Goal: Task Accomplishment & Management: Complete application form

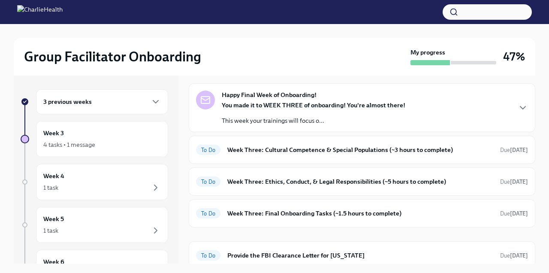
scroll to position [33, 0]
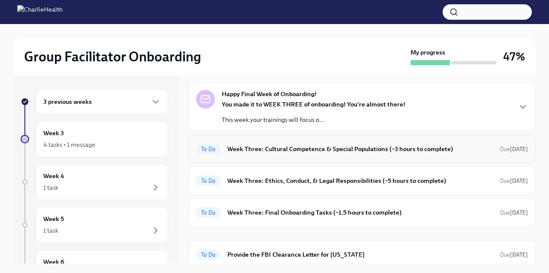
click at [283, 154] on div "To Do Week Three: Cultural Competence & Special Populations (~3 hours to comple…" at bounding box center [362, 149] width 332 height 14
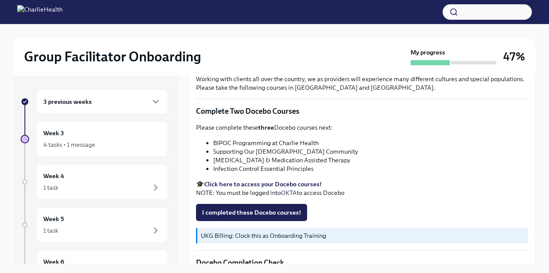
scroll to position [274, 0]
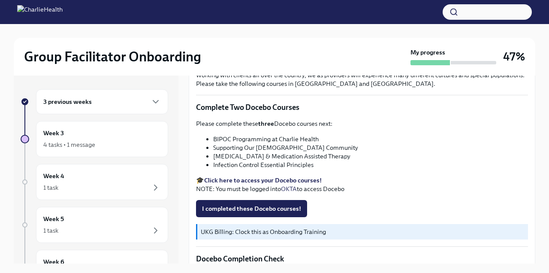
click at [104, 109] on div "3 previous weeks" at bounding box center [102, 101] width 132 height 25
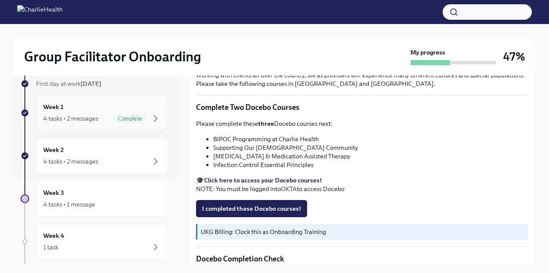
scroll to position [88, 0]
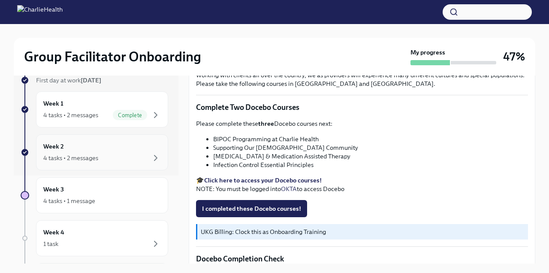
click at [127, 143] on div "Week 2 4 tasks • 2 messages" at bounding box center [101, 151] width 117 height 21
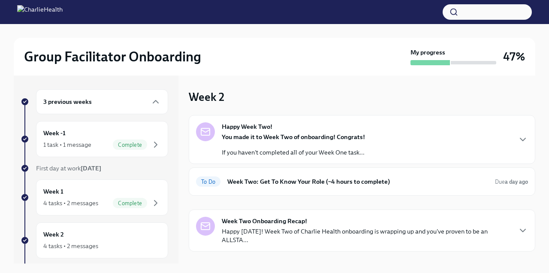
click at [365, 146] on div "Happy Week Two! You made it to Week Two of onboarding! Congrats! If you haven't…" at bounding box center [362, 139] width 332 height 34
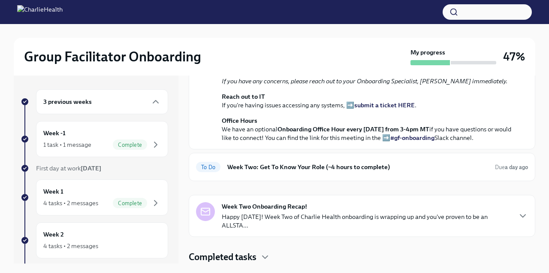
scroll to position [294, 0]
click at [329, 162] on h6 "Week Two: Get To Know Your Role (~4 hours to complete)" at bounding box center [357, 166] width 261 height 9
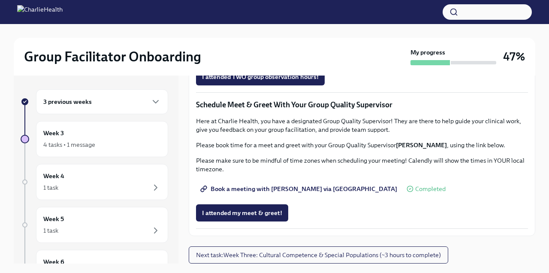
scroll to position [707, 0]
click at [290, 81] on span "I attended TWO group observation hours!" at bounding box center [260, 76] width 117 height 9
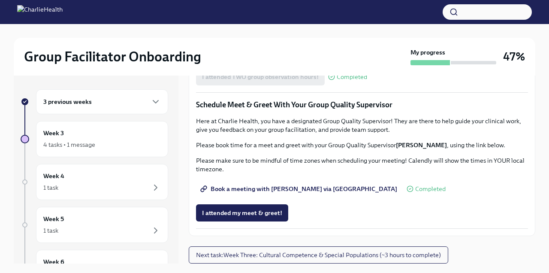
scroll to position [807, 0]
click at [249, 217] on span "I attended my meet & greet!" at bounding box center [242, 212] width 80 height 9
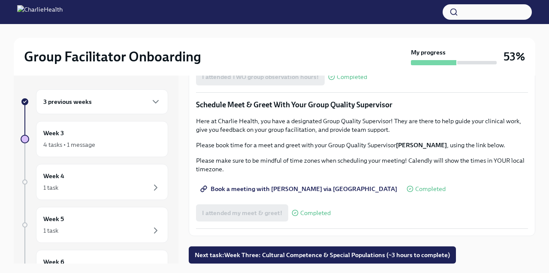
scroll to position [822, 0]
click at [307, 258] on span "Next task : Week Three: Cultural Competence & Special Populations (~3 hours to …" at bounding box center [322, 254] width 255 height 9
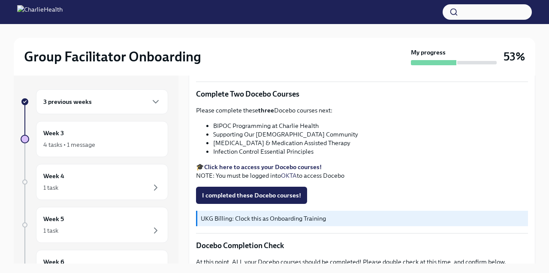
scroll to position [289, 0]
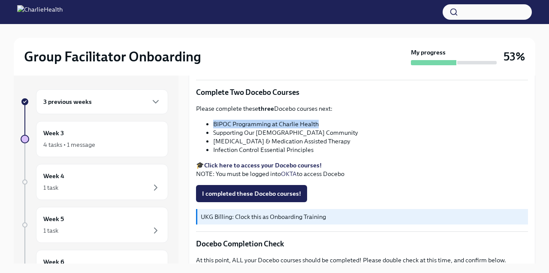
drag, startPoint x: 319, startPoint y: 124, endPoint x: 214, endPoint y: 122, distance: 105.0
click at [214, 122] on li "BIPOC Programming at Charlie Health" at bounding box center [370, 124] width 315 height 9
copy li "BIPOC Programming at Charlie Health"
drag, startPoint x: 318, startPoint y: 130, endPoint x: 214, endPoint y: 131, distance: 104.1
click at [214, 131] on li "Supporting Our LGBTQIA+ Community" at bounding box center [370, 132] width 315 height 9
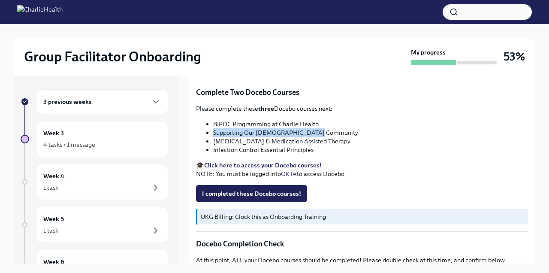
copy li "Supporting Our LGBTQIA+ Community"
drag, startPoint x: 354, startPoint y: 144, endPoint x: 213, endPoint y: 142, distance: 141.0
click at [213, 142] on li "Substance Use Disorder & Medication Assisted Therapy" at bounding box center [370, 141] width 315 height 9
copy li "Substance Use Disorder & Medication Assisted Therapy"
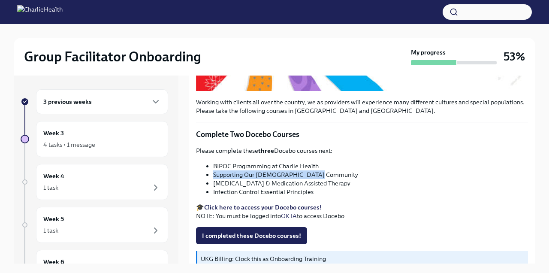
scroll to position [250, 0]
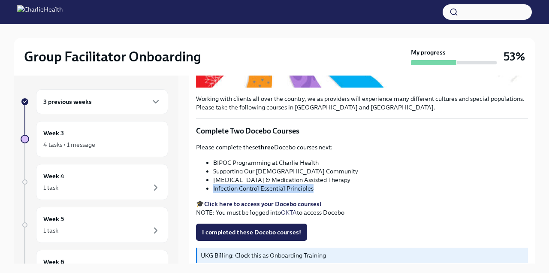
drag, startPoint x: 314, startPoint y: 189, endPoint x: 213, endPoint y: 190, distance: 100.7
click at [213, 190] on li "Infection Control Essential Principles" at bounding box center [370, 188] width 315 height 9
copy li "Infection Control Essential Principles"
click at [350, 189] on li "Infection Control Essential Principles" at bounding box center [370, 188] width 315 height 9
click at [274, 237] on button "I completed these Docebo courses!" at bounding box center [251, 231] width 111 height 17
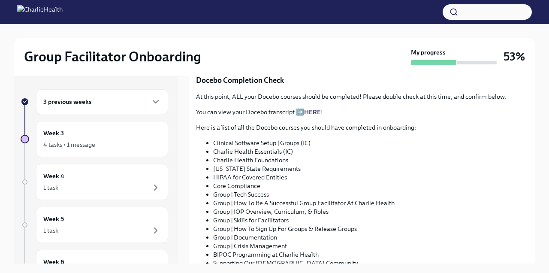
scroll to position [452, 0]
click at [317, 113] on link "HERE" at bounding box center [312, 112] width 17 height 8
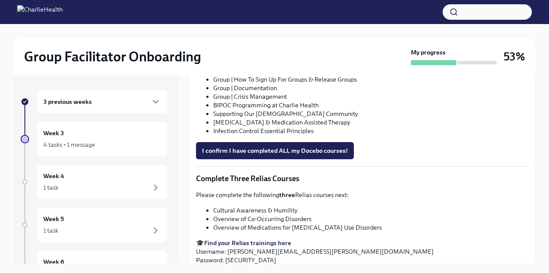
scroll to position [613, 0]
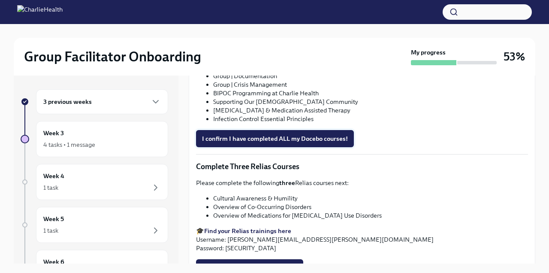
click at [316, 141] on span "I confirm I have completed ALL my Docebo courses!" at bounding box center [275, 138] width 146 height 9
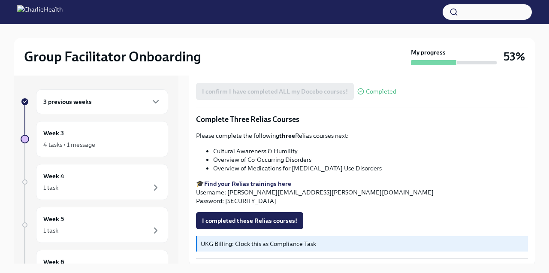
scroll to position [690, 0]
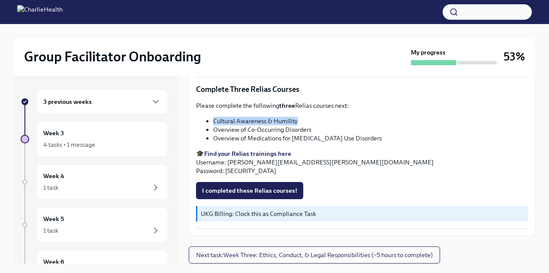
drag, startPoint x: 291, startPoint y: 117, endPoint x: 214, endPoint y: 119, distance: 77.2
click at [214, 119] on li "Cultural Awareness & Humility" at bounding box center [370, 121] width 315 height 9
copy li "Cultural Awareness & Humility"
click at [331, 143] on div "Please complete the following three Relias courses next: Cultural Awareness & H…" at bounding box center [362, 138] width 332 height 74
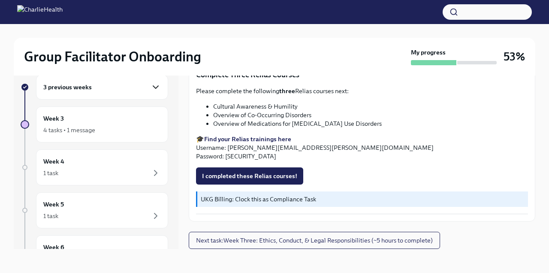
click at [156, 88] on icon "button" at bounding box center [155, 87] width 10 height 10
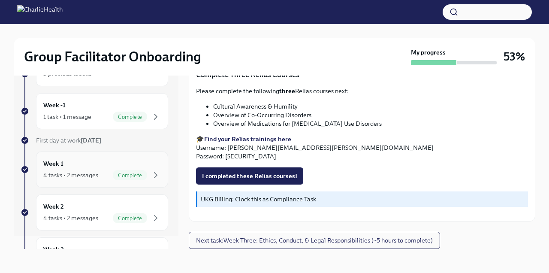
scroll to position [0, 0]
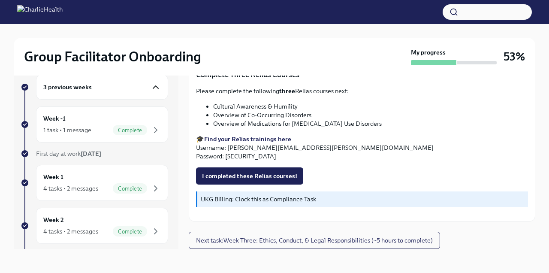
click at [150, 83] on div "3 previous weeks" at bounding box center [101, 87] width 117 height 10
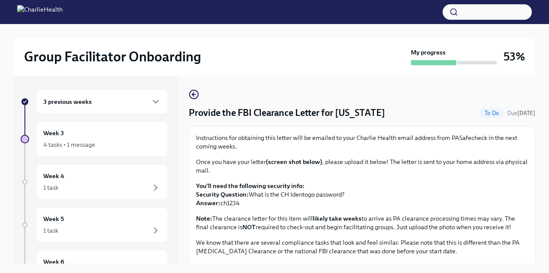
scroll to position [187, 0]
